Goal: Check status

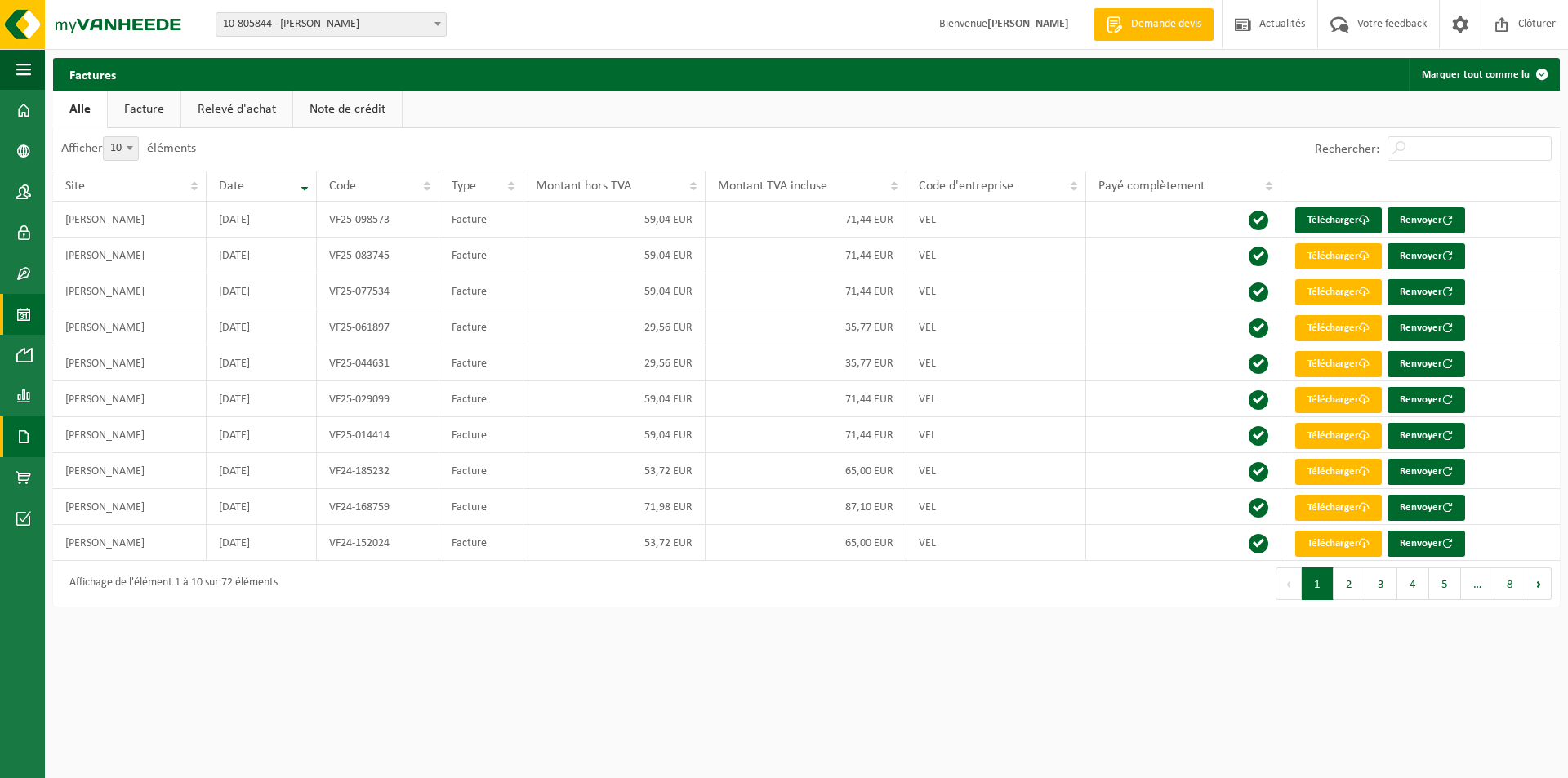
click at [26, 319] on span at bounding box center [23, 314] width 14 height 41
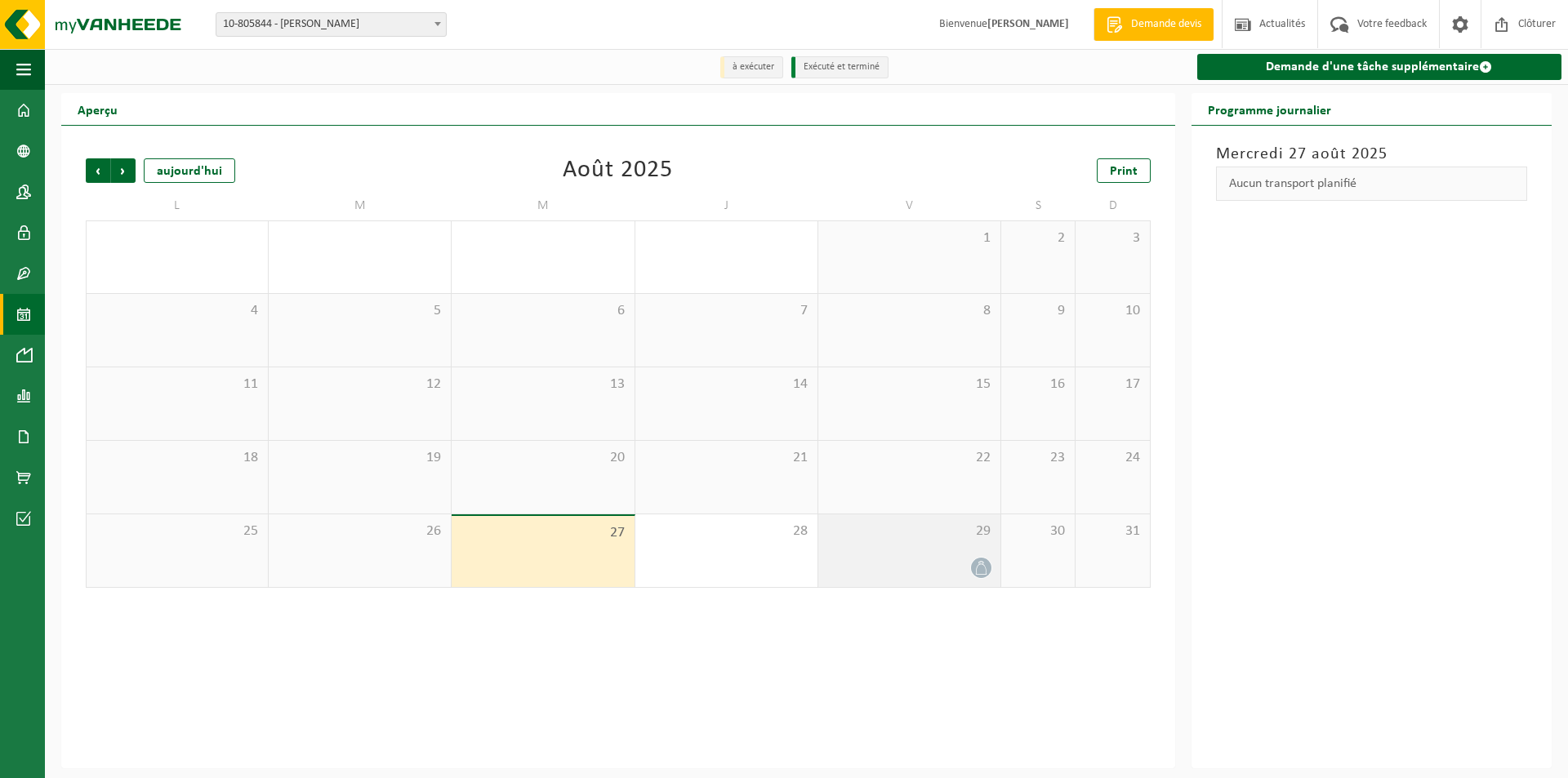
click at [896, 563] on div at bounding box center [909, 568] width 165 height 22
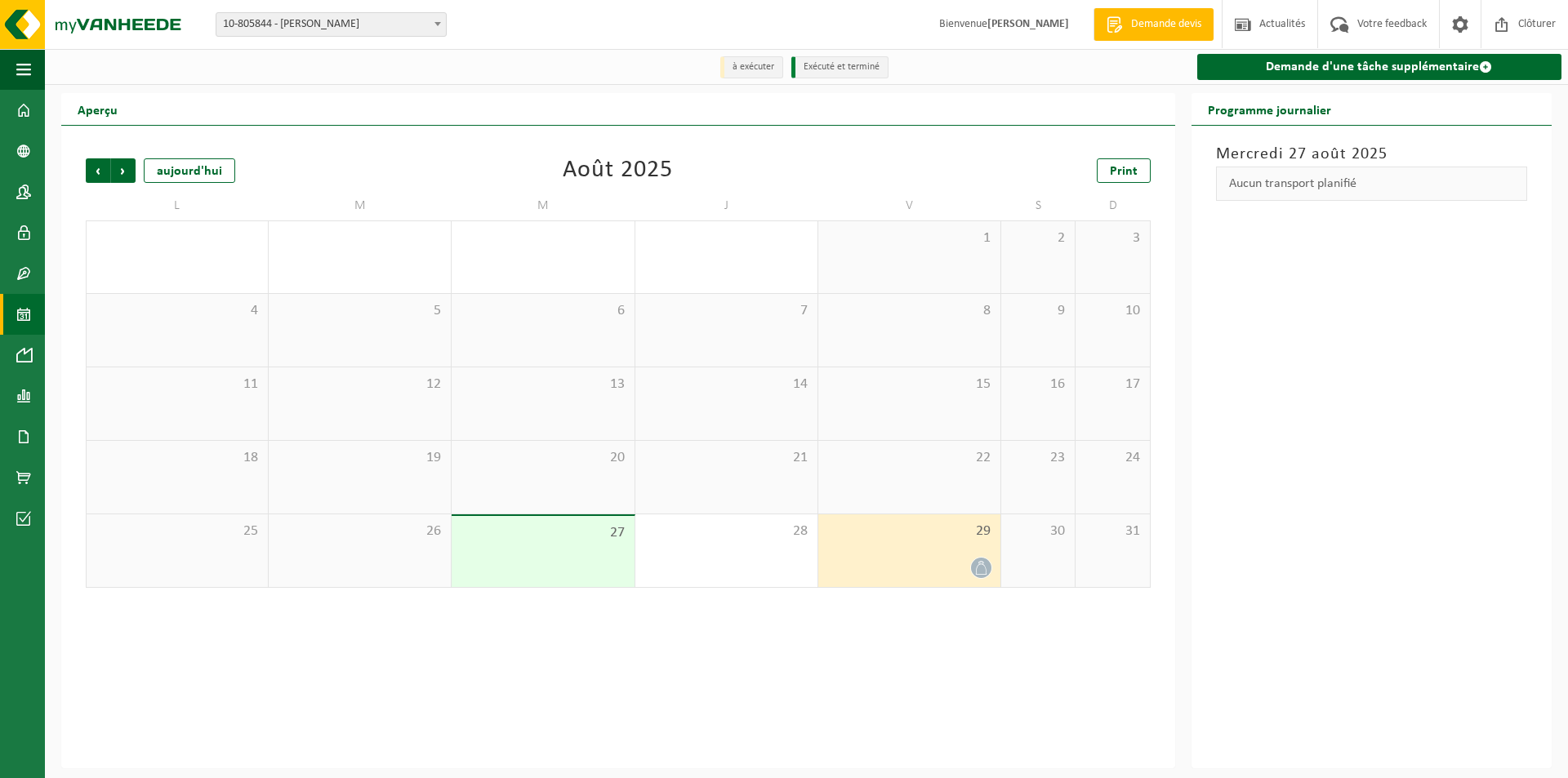
click at [896, 563] on div at bounding box center [909, 568] width 165 height 22
